Goal: Task Accomplishment & Management: Manage account settings

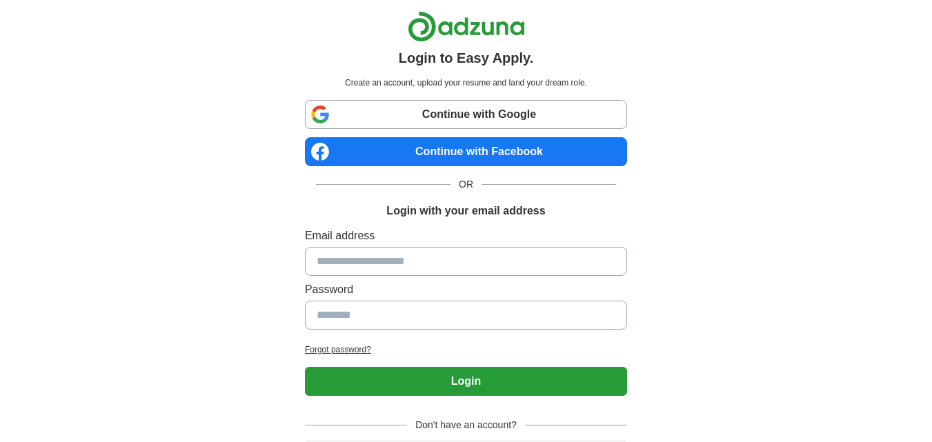
click at [704, 195] on div "Login to Easy Apply. Create an account, upload your resume and land your dream …" at bounding box center [466, 260] width 861 height 521
click at [492, 153] on link "Continue with Facebook" at bounding box center [466, 151] width 322 height 29
click at [461, 109] on link "Continue with Google" at bounding box center [466, 114] width 322 height 29
